Goal: Task Accomplishment & Management: Use online tool/utility

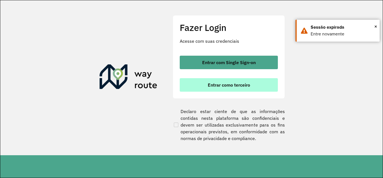
click at [218, 84] on span "Entrar como terceiro" at bounding box center [229, 85] width 42 height 4
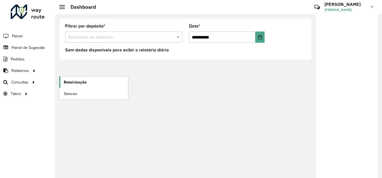
click at [73, 79] on link "Roteirização" at bounding box center [93, 81] width 69 height 11
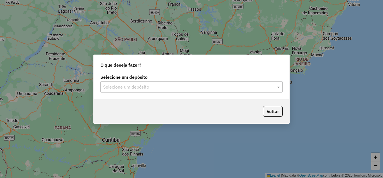
click at [182, 88] on input "text" at bounding box center [186, 87] width 166 height 7
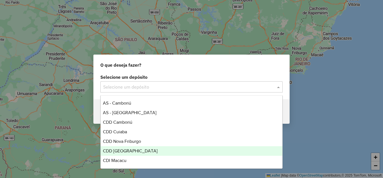
click at [121, 151] on span "CDD [GEOGRAPHIC_DATA]" at bounding box center [130, 150] width 55 height 5
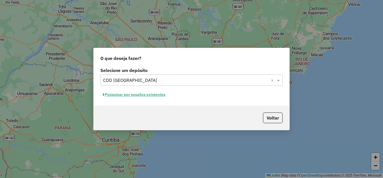
click at [150, 95] on button "Pesquisar por sessões existentes" at bounding box center [134, 94] width 68 height 9
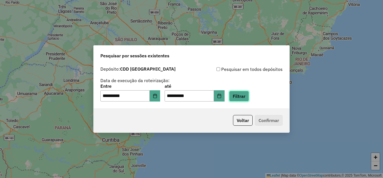
click at [242, 97] on button "Filtrar" at bounding box center [239, 96] width 20 height 11
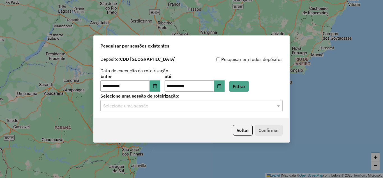
click at [161, 107] on input "text" at bounding box center [186, 105] width 166 height 7
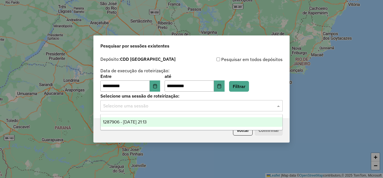
click at [138, 122] on span "1287906 - 03/10/2025 21:13" at bounding box center [125, 121] width 44 height 5
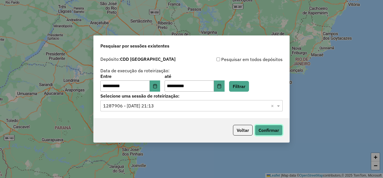
click at [267, 127] on button "Confirmar" at bounding box center [269, 130] width 28 height 11
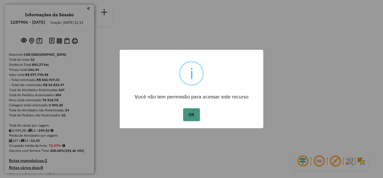
click at [186, 117] on button "OK" at bounding box center [191, 114] width 17 height 13
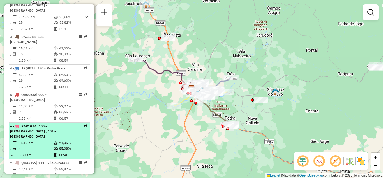
scroll to position [309, 0]
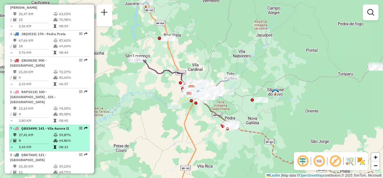
click at [34, 126] on span "QBX5499" at bounding box center [28, 128] width 15 height 4
select select "**********"
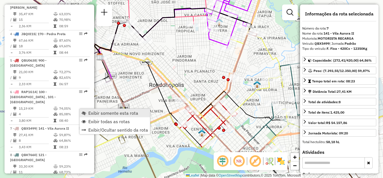
click at [96, 114] on span "Exibir somente esta rota" at bounding box center [113, 113] width 50 height 4
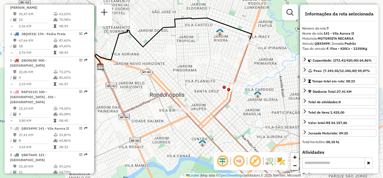
drag, startPoint x: 225, startPoint y: 109, endPoint x: 226, endPoint y: 119, distance: 9.8
click at [226, 119] on div "Janela de atendimento Grade de atendimento Capacidade Transportadoras Veículos …" at bounding box center [191, 89] width 383 height 178
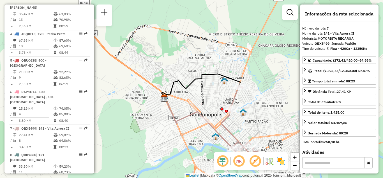
click at [279, 161] on img at bounding box center [281, 160] width 9 height 9
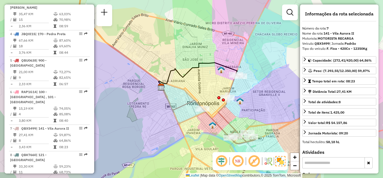
drag, startPoint x: 271, startPoint y: 110, endPoint x: 261, endPoint y: 94, distance: 19.3
click at [261, 94] on div "Janela de atendimento Grade de atendimento Capacidade Transportadoras Veículos …" at bounding box center [191, 89] width 383 height 178
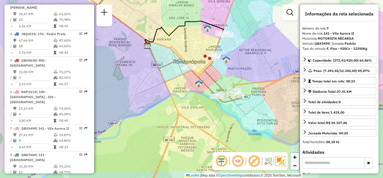
drag, startPoint x: 239, startPoint y: 66, endPoint x: 231, endPoint y: 49, distance: 19.2
click at [233, 50] on div "Janela de atendimento Grade de atendimento Capacidade Transportadoras Veículos …" at bounding box center [191, 89] width 383 height 178
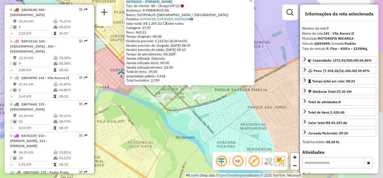
scroll to position [409, 0]
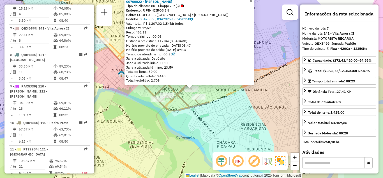
drag, startPoint x: 144, startPoint y: 39, endPoint x: 193, endPoint y: 40, distance: 48.6
click at [193, 40] on div "Distância prevista: 1,112 km (8,34 km/h)" at bounding box center [189, 41] width 127 height 4
click at [180, 42] on div "Distância prevista: 1,112 km (8,34 km/h)" at bounding box center [189, 41] width 127 height 4
drag, startPoint x: 172, startPoint y: 40, endPoint x: 191, endPoint y: 40, distance: 19.4
click at [191, 40] on div "Distância prevista: 1,112 km (8,34 km/h)" at bounding box center [189, 41] width 127 height 4
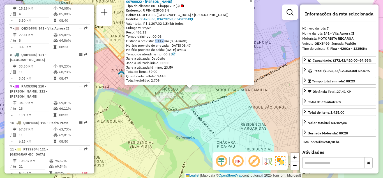
drag, startPoint x: 156, startPoint y: 40, endPoint x: 166, endPoint y: 39, distance: 9.8
click at [166, 39] on div "Distância prevista: 1,112 km (8,34 km/h)" at bounding box center [189, 41] width 127 height 4
drag, startPoint x: 172, startPoint y: 42, endPoint x: 189, endPoint y: 41, distance: 16.6
click at [189, 41] on div "Distância prevista: 1,112 km (8,34 km/h)" at bounding box center [189, 41] width 127 height 4
drag, startPoint x: 164, startPoint y: 35, endPoint x: 154, endPoint y: 37, distance: 10.5
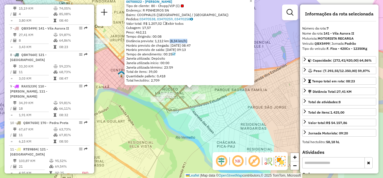
click at [154, 37] on div "Tempo dirigindo: 00:08" at bounding box center [189, 36] width 127 height 4
drag, startPoint x: 164, startPoint y: 40, endPoint x: 188, endPoint y: 40, distance: 23.3
click at [188, 40] on div "Distância prevista: 1,112 km (8,34 km/h)" at bounding box center [189, 41] width 127 height 4
drag, startPoint x: 189, startPoint y: 40, endPoint x: 174, endPoint y: 41, distance: 15.8
click at [174, 41] on div "Distância prevista: 1,112 km (8,34 km/h)" at bounding box center [189, 41] width 127 height 4
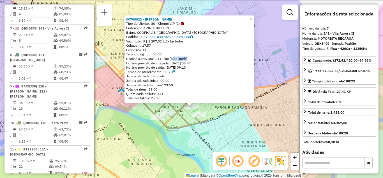
drag, startPoint x: 265, startPoint y: 32, endPoint x: 264, endPoint y: 48, distance: 16.3
click at [264, 48] on div "00700022 - A K WATANABE Tipo de cliente: 80 - Chopp/VIP (C) Endereço: R PINHEIR…" at bounding box center [191, 89] width 383 height 178
click at [252, 17] on span "×" at bounding box center [251, 18] width 3 height 5
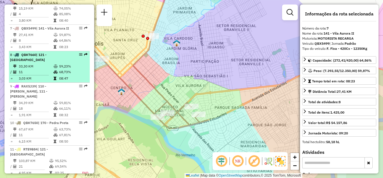
scroll to position [353, 0]
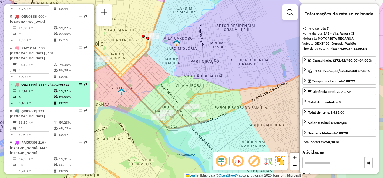
click at [79, 83] on em at bounding box center [80, 84] width 3 height 3
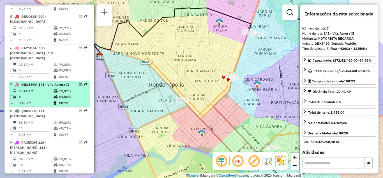
drag, startPoint x: 81, startPoint y: 61, endPoint x: 80, endPoint y: 65, distance: 4.0
click at [80, 83] on em at bounding box center [80, 84] width 3 height 3
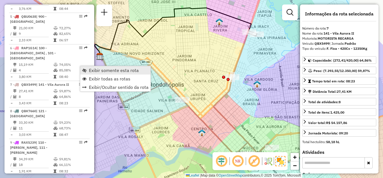
click at [95, 71] on span "Exibir somente esta rota" at bounding box center [114, 70] width 50 height 4
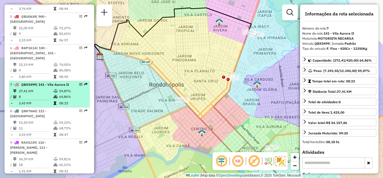
drag, startPoint x: 77, startPoint y: 60, endPoint x: 75, endPoint y: 64, distance: 4.1
click at [75, 83] on div at bounding box center [79, 84] width 17 height 3
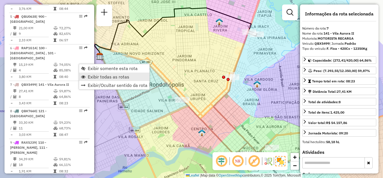
click at [98, 76] on span "Exibir todas as rotas" at bounding box center [109, 76] width 42 height 4
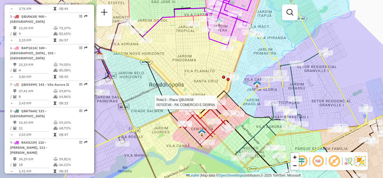
select select "**********"
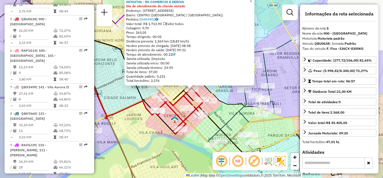
scroll to position [346, 0]
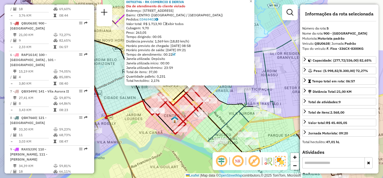
drag, startPoint x: 192, startPoint y: 42, endPoint x: 173, endPoint y: 41, distance: 19.1
click at [173, 41] on div "Distância prevista: 1,569 km (18,83 km/h)" at bounding box center [189, 41] width 127 height 4
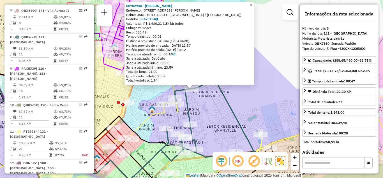
click at [272, 77] on div "Rota 8 - Placa QBK7660 00702948 - LUZIA BARNABE × 00702948 - LUZIA BARNABE Ende…" at bounding box center [191, 89] width 383 height 178
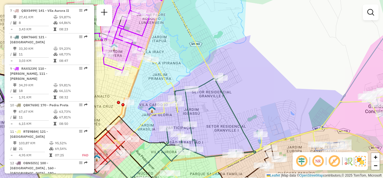
scroll to position [440, 0]
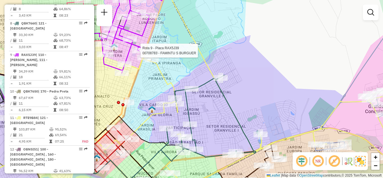
select select "**********"
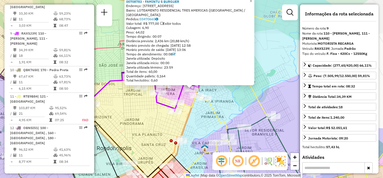
scroll to position [466, 0]
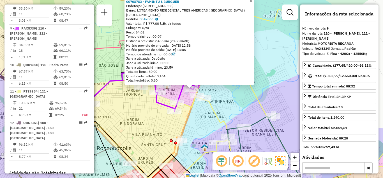
drag, startPoint x: 197, startPoint y: 40, endPoint x: 172, endPoint y: 41, distance: 24.4
click at [172, 41] on div "Distância prevista: 2,436 km (20,88 km/h)" at bounding box center [189, 41] width 127 height 4
drag, startPoint x: 135, startPoint y: 97, endPoint x: 177, endPoint y: 87, distance: 43.0
click at [177, 87] on div "Rota 9 - Placa RAX5J39 00704362 - C. HENRIQUE FERREIRA 00708783 - FAMINTU S BUR…" at bounding box center [191, 89] width 383 height 178
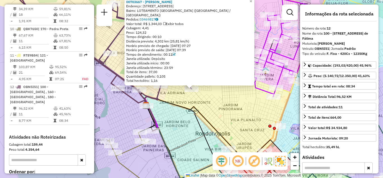
scroll to position [521, 0]
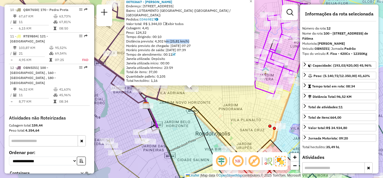
drag, startPoint x: 190, startPoint y: 40, endPoint x: 168, endPoint y: 48, distance: 23.7
click at [166, 41] on div "Distância prevista: 4,302 km (25,81 km/h)" at bounding box center [189, 41] width 127 height 4
drag, startPoint x: 184, startPoint y: 93, endPoint x: 227, endPoint y: 73, distance: 47.5
click at [225, 73] on div "00703667 - WALMIR ALVES AGUIAR Endereço: R Barao do Rio Branco 4053 Bairro: LOT…" at bounding box center [191, 89] width 383 height 178
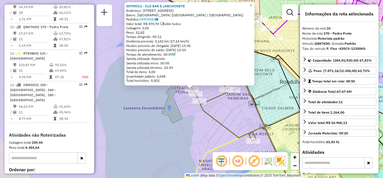
scroll to position [498, 0]
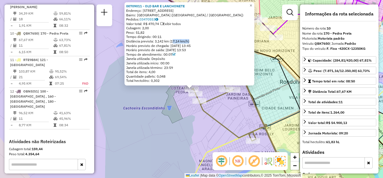
drag, startPoint x: 180, startPoint y: 39, endPoint x: 167, endPoint y: 40, distance: 13.0
click at [167, 40] on div "Distância prevista: 3,142 km (17,14 km/h)" at bounding box center [189, 41] width 127 height 4
click at [252, 3] on span "×" at bounding box center [251, 5] width 3 height 5
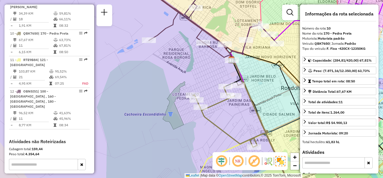
drag, startPoint x: 256, startPoint y: 78, endPoint x: 252, endPoint y: 97, distance: 19.1
click at [252, 97] on div "Janela de atendimento Grade de atendimento Capacidade Transportadoras Veículos …" at bounding box center [191, 89] width 383 height 178
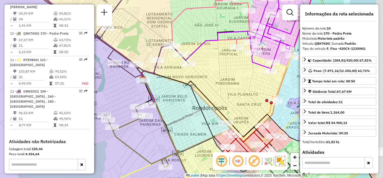
drag, startPoint x: 251, startPoint y: 84, endPoint x: 202, endPoint y: 94, distance: 51.1
click at [193, 99] on icon at bounding box center [234, 106] width 193 height 77
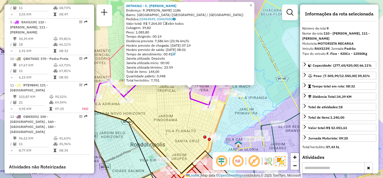
scroll to position [466, 0]
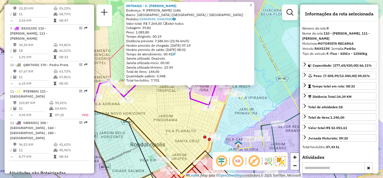
drag, startPoint x: 192, startPoint y: 40, endPoint x: 154, endPoint y: 41, distance: 38.7
click at [154, 41] on div "Distância prevista: 7,586 km (23,96 km/h)" at bounding box center [189, 41] width 127 height 4
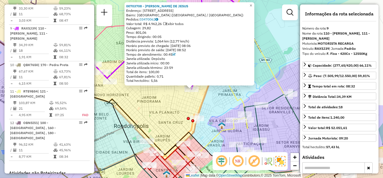
drag, startPoint x: 182, startPoint y: 41, endPoint x: 167, endPoint y: 41, distance: 15.4
click at [167, 41] on div "Distância prevista: 1,064 km (12,77 km/h)" at bounding box center [189, 41] width 127 height 4
click at [213, 105] on div "00703708 - FABIO CEZAR DE JESUS Endereço: R dos Jornalistas 509 Bairro: JARDIM …" at bounding box center [191, 89] width 383 height 178
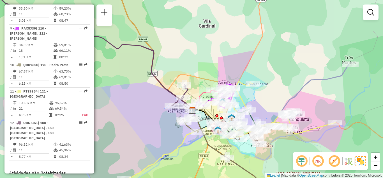
drag, startPoint x: 272, startPoint y: 81, endPoint x: 271, endPoint y: 72, distance: 9.3
click at [272, 73] on div "Janela de atendimento Grade de atendimento Capacidade Transportadoras Veículos …" at bounding box center [191, 89] width 383 height 178
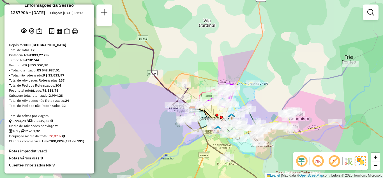
scroll to position [0, 0]
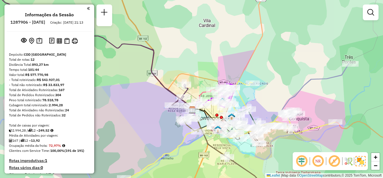
click at [245, 29] on div "Janela de atendimento Grade de atendimento Capacidade Transportadoras Veículos …" at bounding box center [191, 89] width 383 height 178
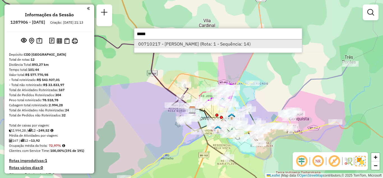
type input "*****"
click at [205, 46] on li "00710217 - JULIANO DOS SANTOS ERCI (Rota: 1 - Sequência: 14)" at bounding box center [218, 44] width 168 height 8
select select "**********"
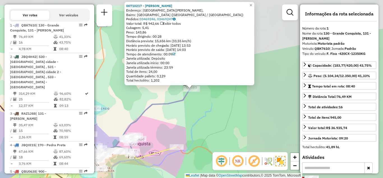
scroll to position [220, 0]
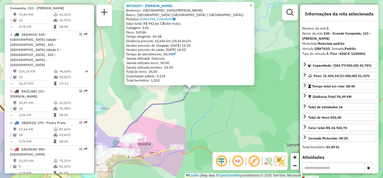
click at [252, 3] on span "×" at bounding box center [251, 5] width 3 height 5
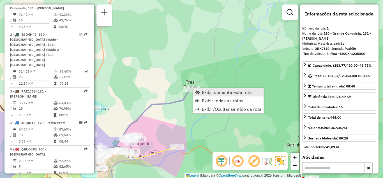
click at [223, 90] on span "Exibir somente esta rota" at bounding box center [227, 92] width 50 height 4
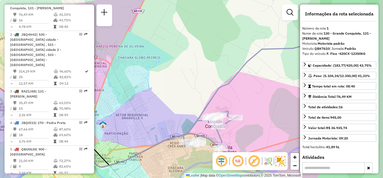
drag, startPoint x: 241, startPoint y: 79, endPoint x: 167, endPoint y: 98, distance: 76.5
click at [167, 98] on div "Janela de atendimento Grade de atendimento Capacidade Transportadoras Veículos …" at bounding box center [191, 89] width 383 height 178
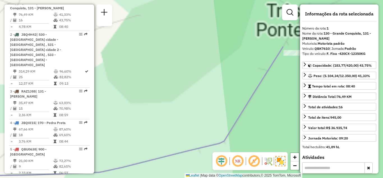
drag, startPoint x: 253, startPoint y: 69, endPoint x: 153, endPoint y: 93, distance: 102.4
click at [153, 93] on div "Janela de atendimento Grade de atendimento Capacidade Transportadoras Veículos …" at bounding box center [191, 89] width 383 height 178
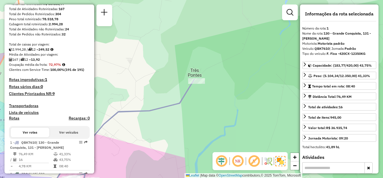
scroll to position [0, 0]
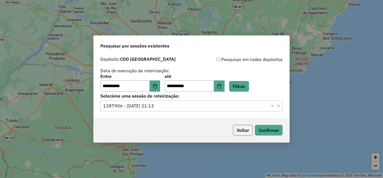
click at [240, 133] on button "Voltar" at bounding box center [243, 130] width 20 height 11
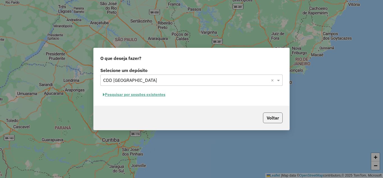
click at [276, 120] on button "Voltar" at bounding box center [273, 117] width 20 height 11
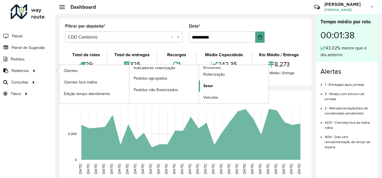
click at [213, 86] on link "Setor" at bounding box center [234, 85] width 70 height 11
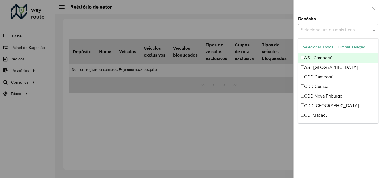
click at [345, 28] on input "text" at bounding box center [336, 30] width 72 height 7
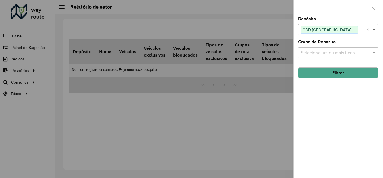
click at [374, 29] on span at bounding box center [375, 29] width 7 height 7
click at [337, 78] on button "Filtrar" at bounding box center [338, 72] width 80 height 11
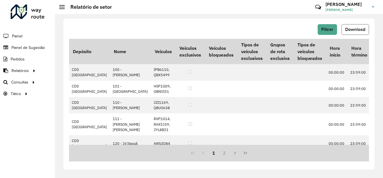
click at [358, 30] on span "Download" at bounding box center [355, 29] width 20 height 5
